Goal: Information Seeking & Learning: Learn about a topic

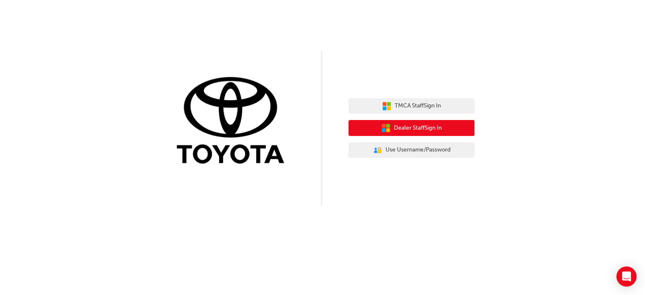
click at [407, 126] on span "Dealer Staff Sign In" at bounding box center [418, 128] width 48 height 10
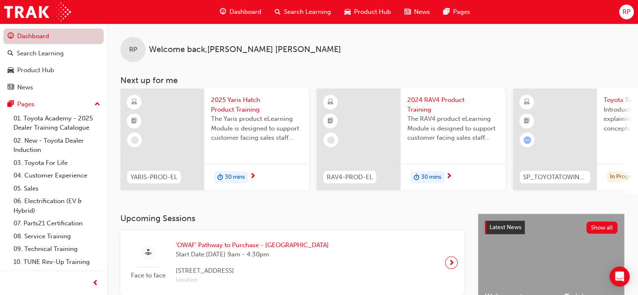
click at [39, 39] on link "Dashboard" at bounding box center [53, 37] width 100 height 16
click at [295, 11] on span "Search Learning" at bounding box center [307, 12] width 47 height 10
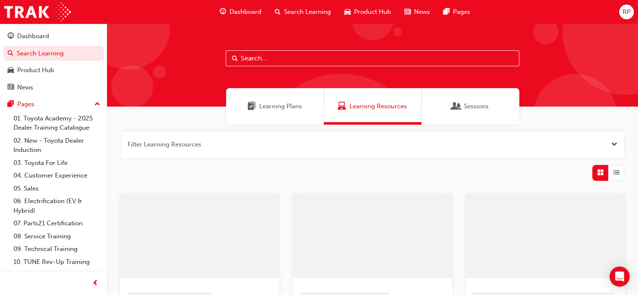
click at [370, 6] on div "Product Hub" at bounding box center [368, 11] width 60 height 17
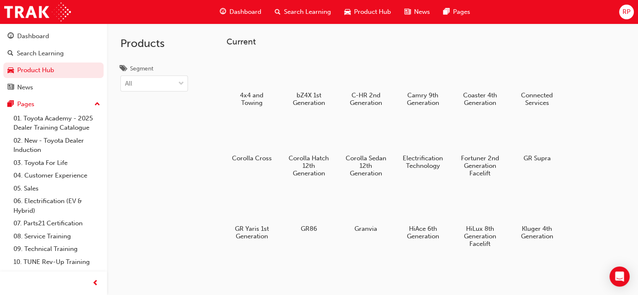
click at [302, 7] on span "Search Learning" at bounding box center [307, 12] width 47 height 10
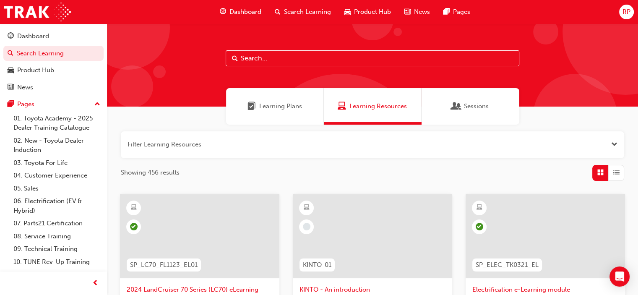
click at [250, 12] on span "Dashboard" at bounding box center [246, 12] width 32 height 10
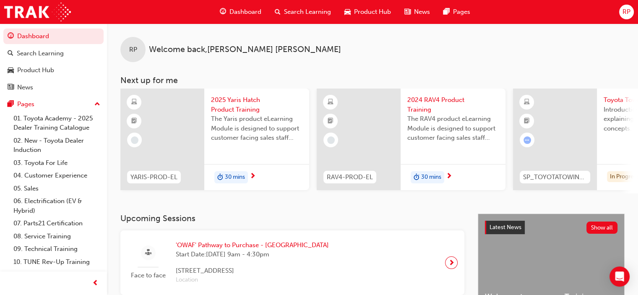
click at [360, 9] on span "Product Hub" at bounding box center [372, 12] width 37 height 10
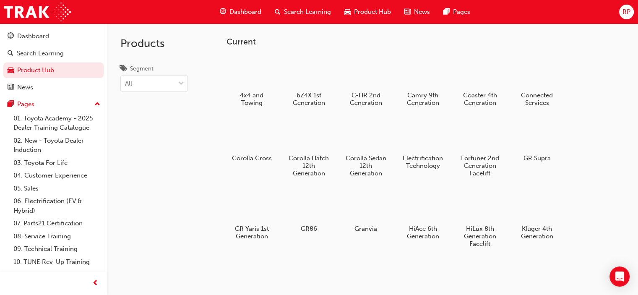
scroll to position [112, 0]
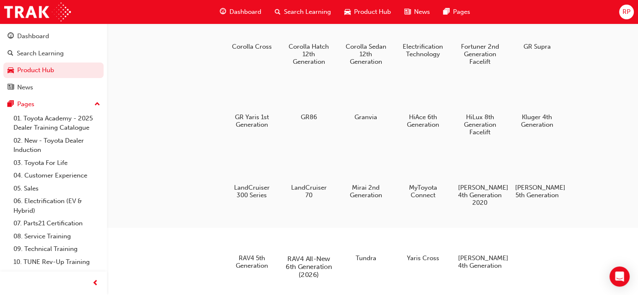
click at [300, 261] on h5 "RAV4 All-New 6th Generation (2026)" at bounding box center [309, 267] width 47 height 24
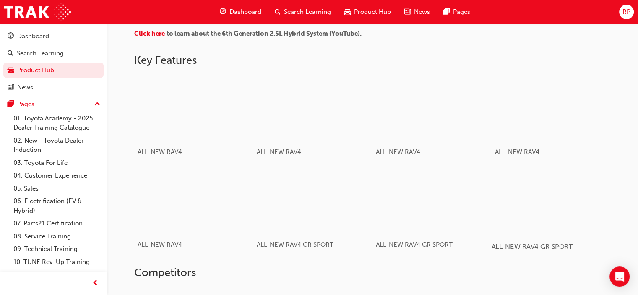
scroll to position [515, 0]
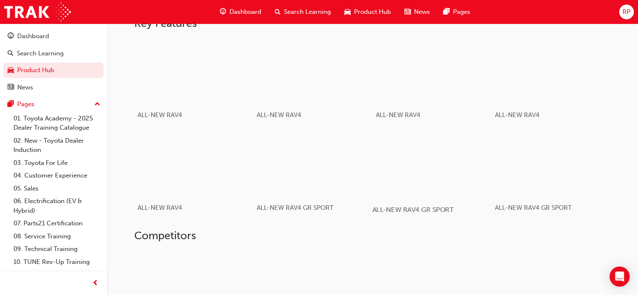
click at [406, 181] on div "button" at bounding box center [432, 163] width 120 height 67
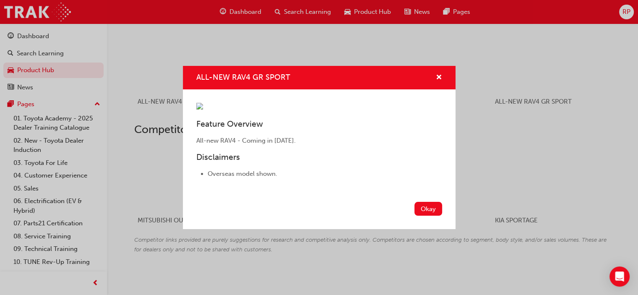
scroll to position [627, 0]
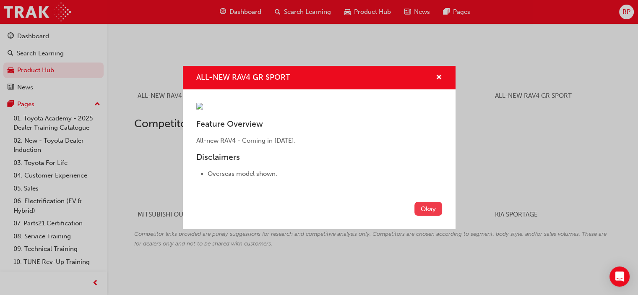
click at [423, 216] on button "Okay" at bounding box center [429, 209] width 28 height 14
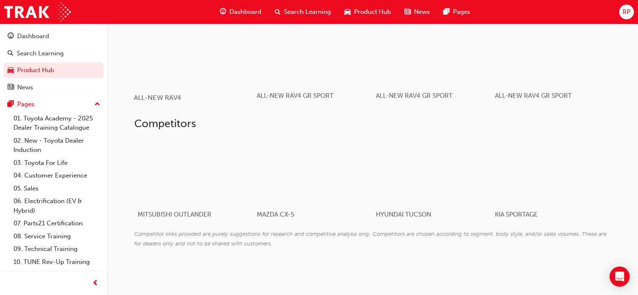
click at [217, 45] on div "button" at bounding box center [194, 51] width 120 height 67
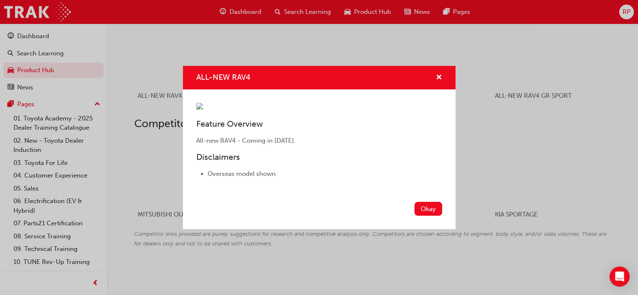
click at [434, 73] on div "ALL-NEW RAV4" at bounding box center [435, 78] width 13 height 10
click at [437, 74] on span "cross-icon" at bounding box center [439, 78] width 6 height 8
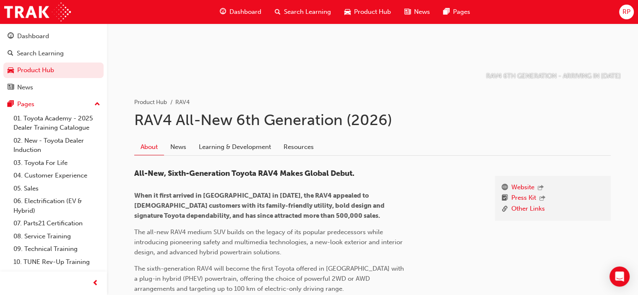
scroll to position [112, 0]
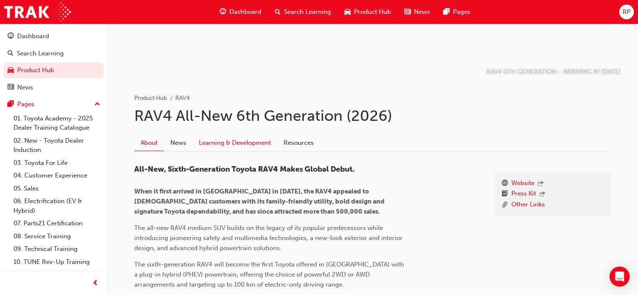
click at [220, 140] on link "Learning & Development" at bounding box center [235, 143] width 85 height 16
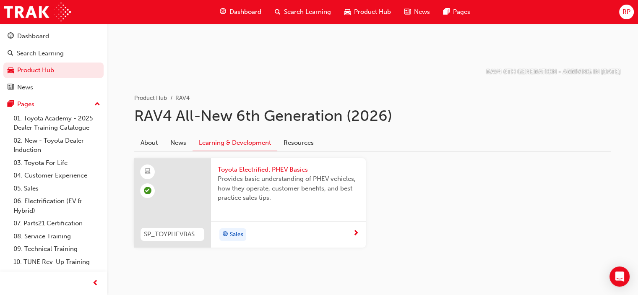
scroll to position [124, 0]
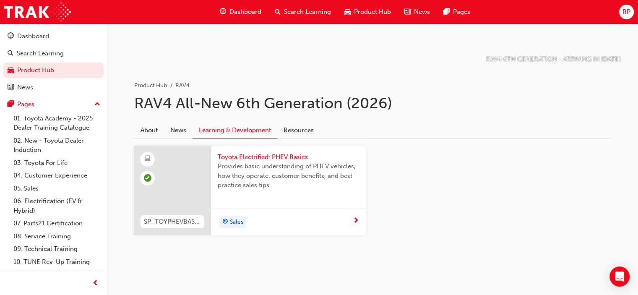
click at [258, 157] on span "Toyota Electrified: PHEV Basics" at bounding box center [288, 157] width 141 height 10
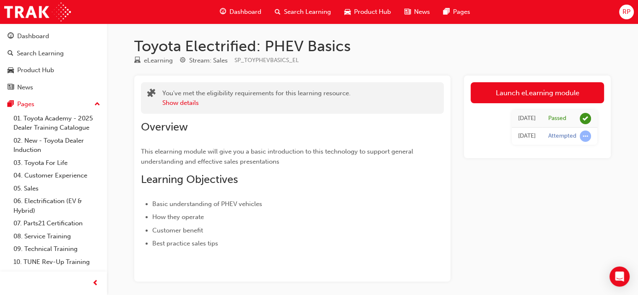
click at [254, 11] on span "Dashboard" at bounding box center [246, 12] width 32 height 10
